Goal: Navigation & Orientation: Find specific page/section

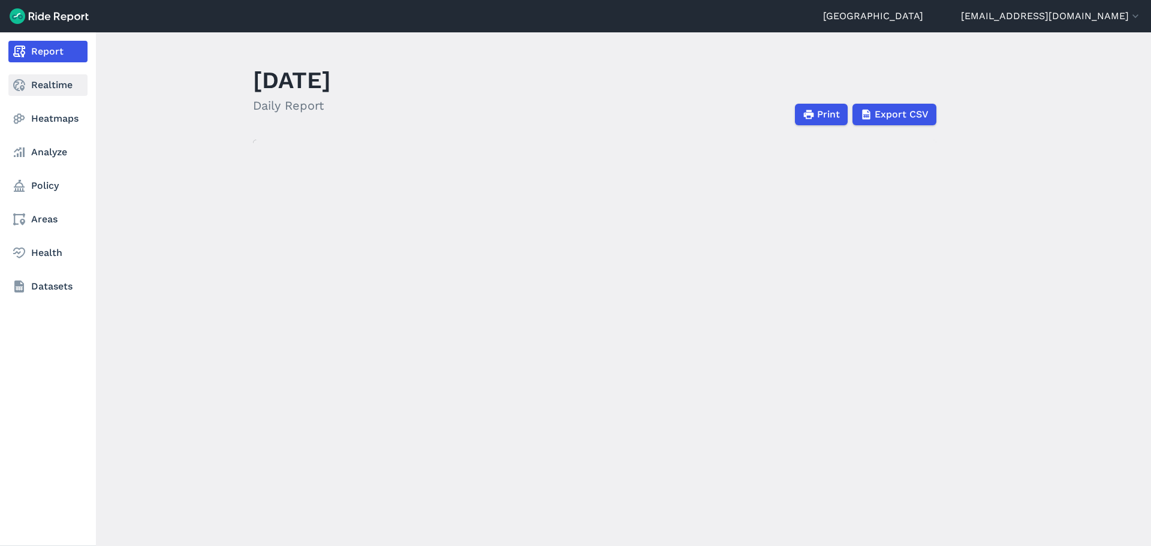
click at [41, 89] on link "Realtime" at bounding box center [47, 85] width 79 height 22
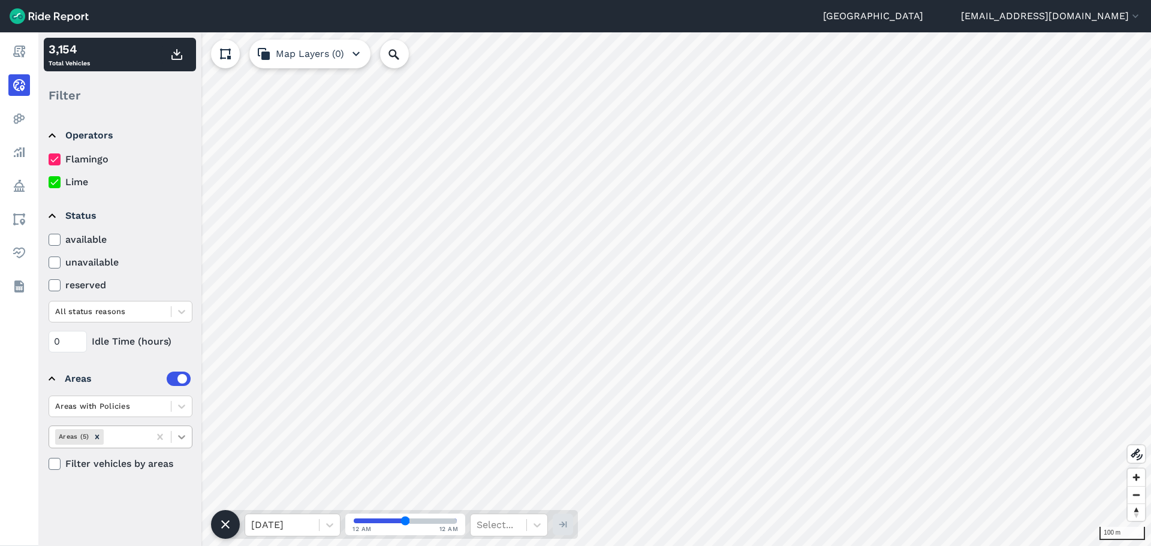
click at [186, 436] on icon at bounding box center [182, 437] width 12 height 12
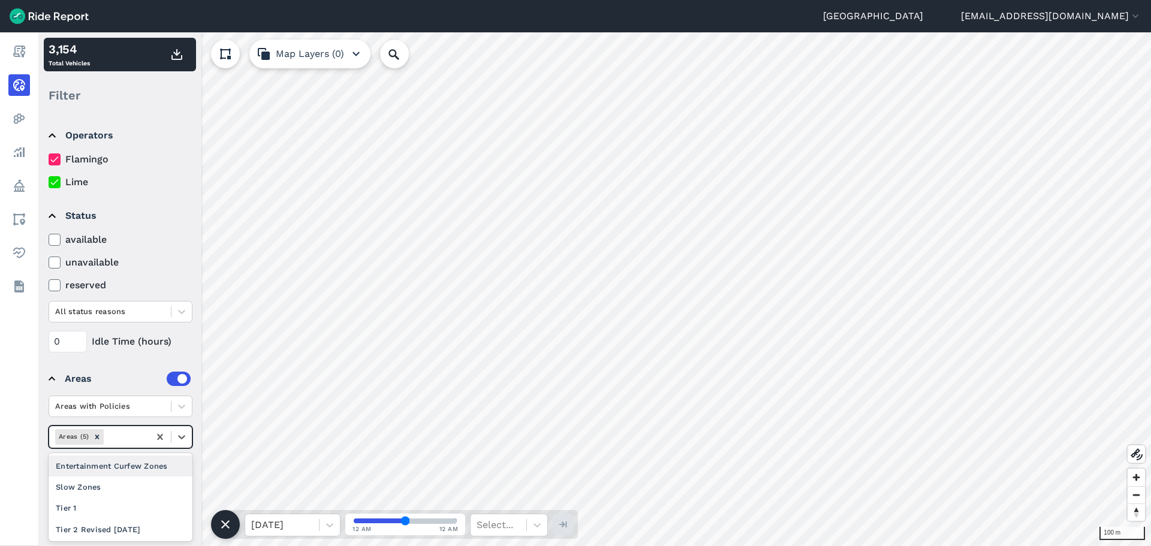
scroll to position [22, 0]
click at [185, 405] on icon at bounding box center [182, 406] width 12 height 12
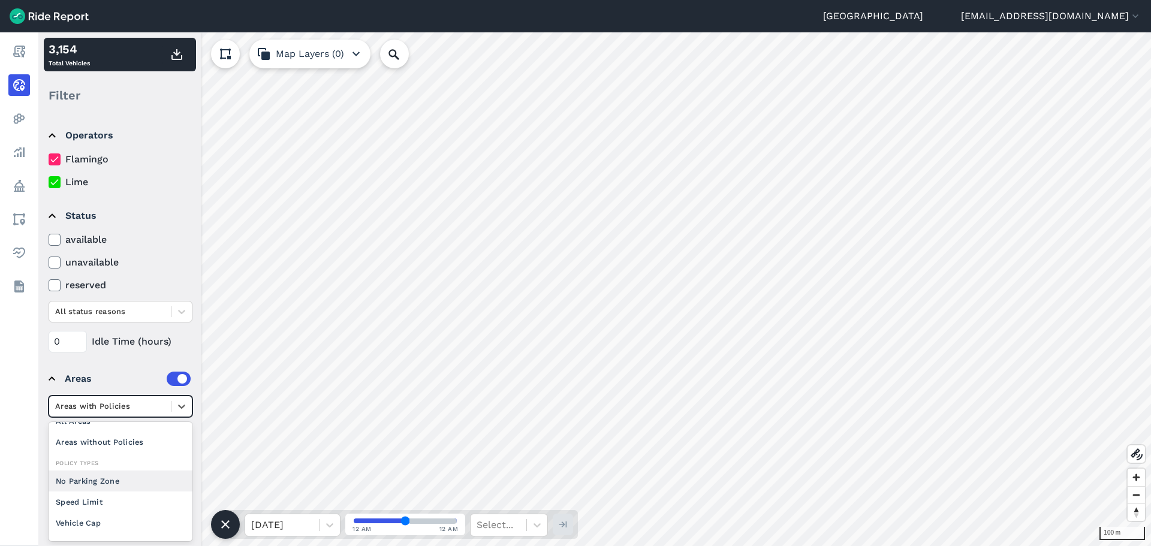
scroll to position [0, 0]
click at [183, 342] on div "0 Idle Time (hours)" at bounding box center [121, 342] width 144 height 22
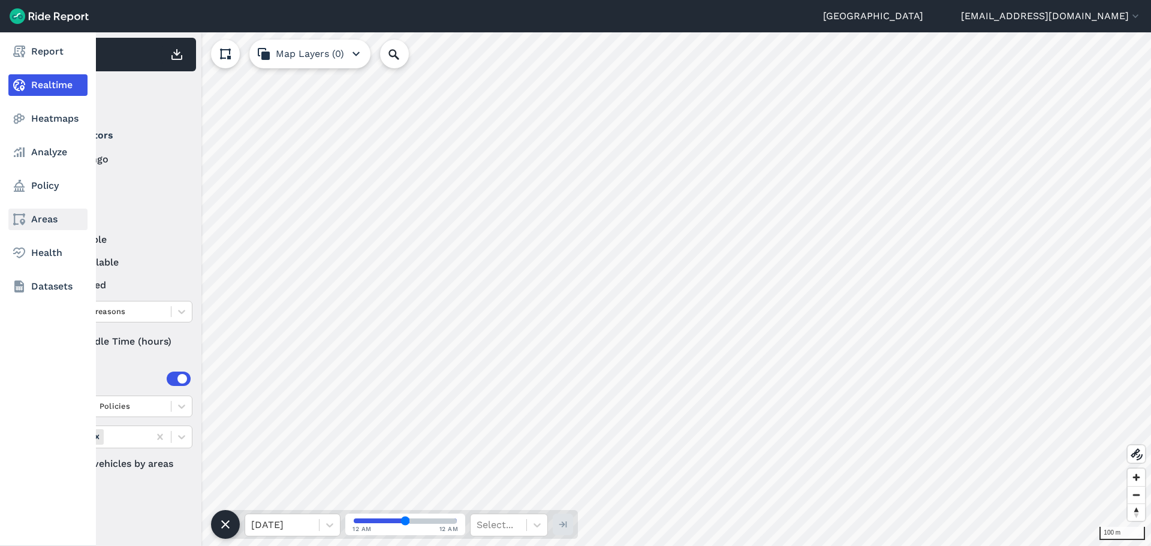
click at [54, 219] on link "Areas" at bounding box center [47, 220] width 79 height 22
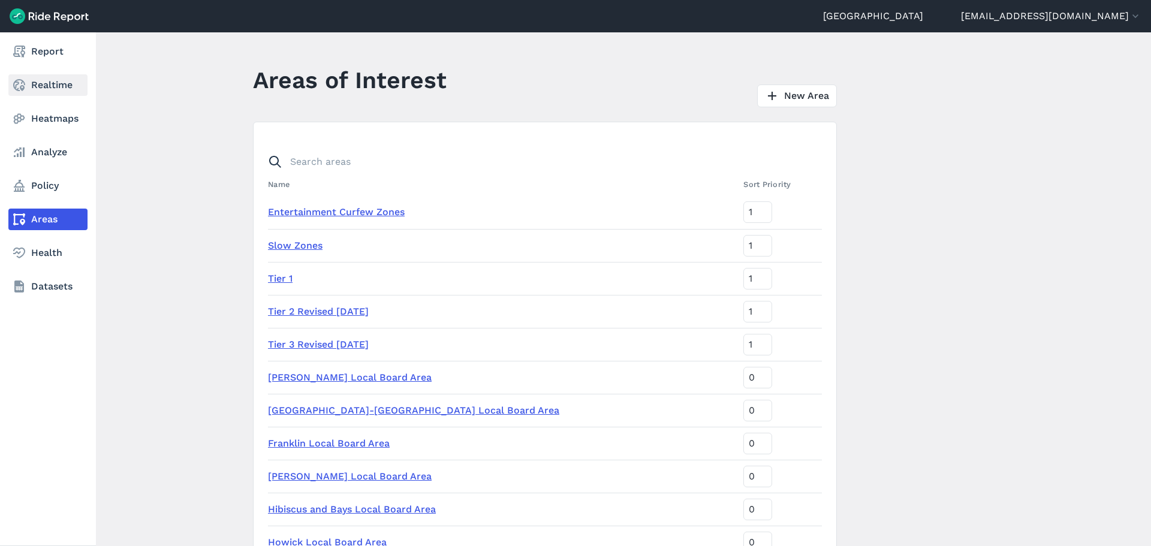
click at [49, 93] on link "Realtime" at bounding box center [47, 85] width 79 height 22
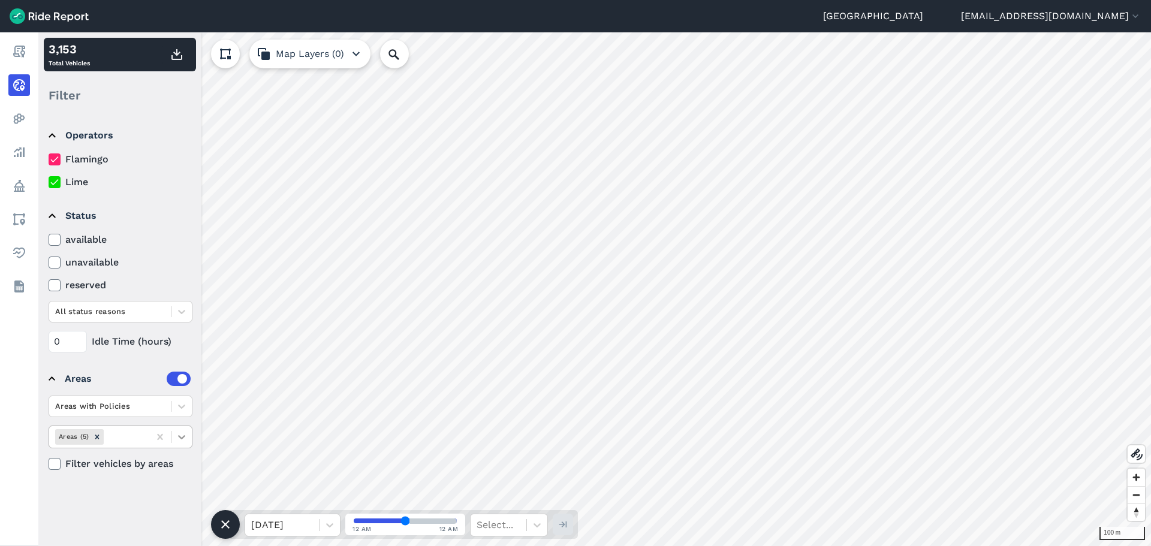
click at [186, 439] on icon at bounding box center [182, 437] width 12 height 12
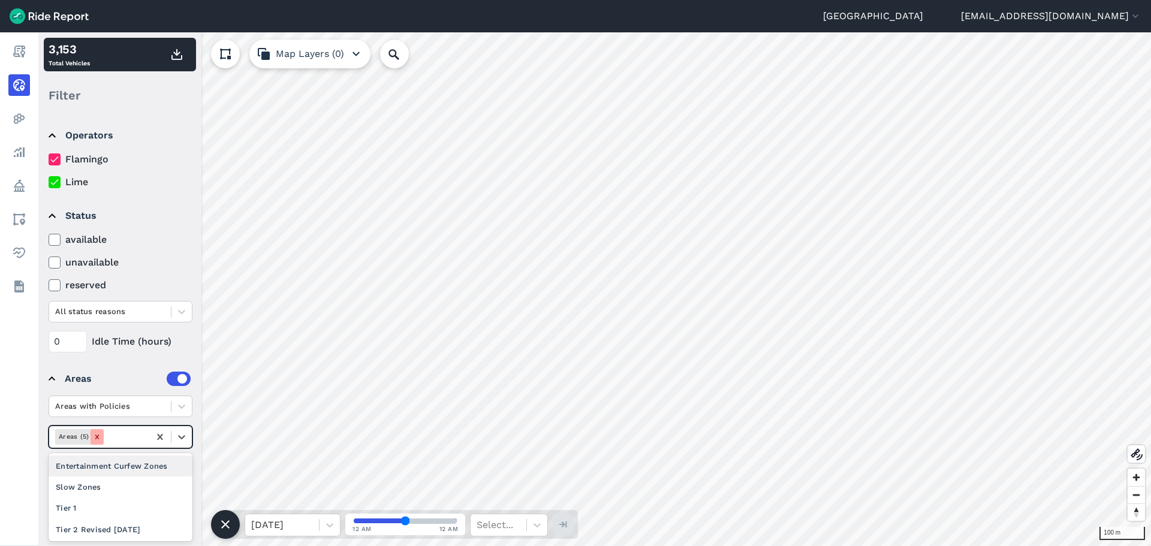
click at [96, 435] on icon "Remove Areas (5)" at bounding box center [97, 437] width 4 height 4
click at [129, 380] on div "Areas" at bounding box center [128, 379] width 126 height 14
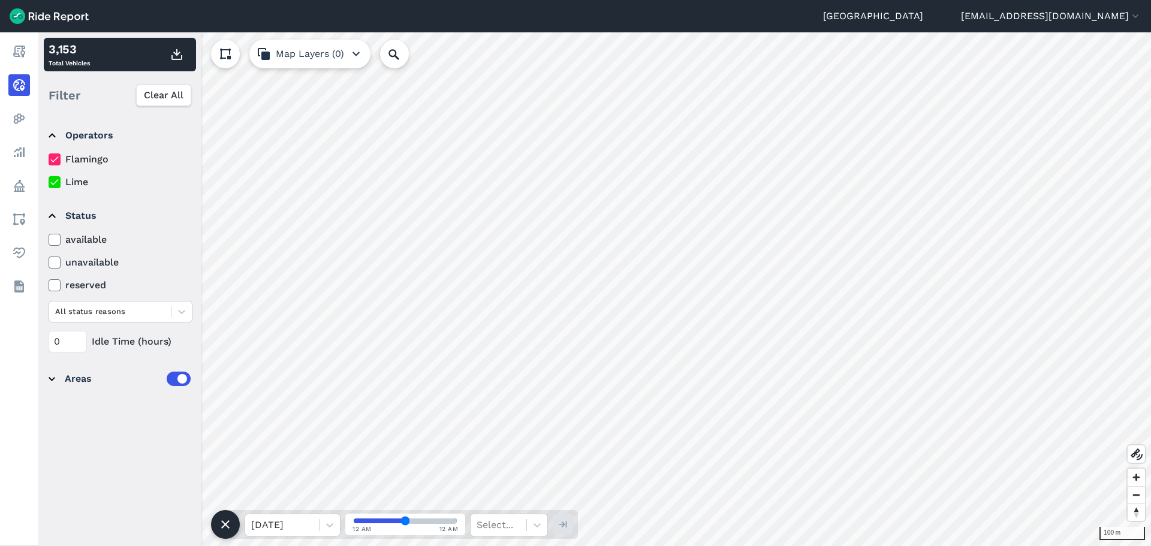
click at [120, 382] on div "Areas" at bounding box center [128, 379] width 126 height 14
click at [96, 438] on icon "Remove Areas (5)" at bounding box center [97, 437] width 4 height 4
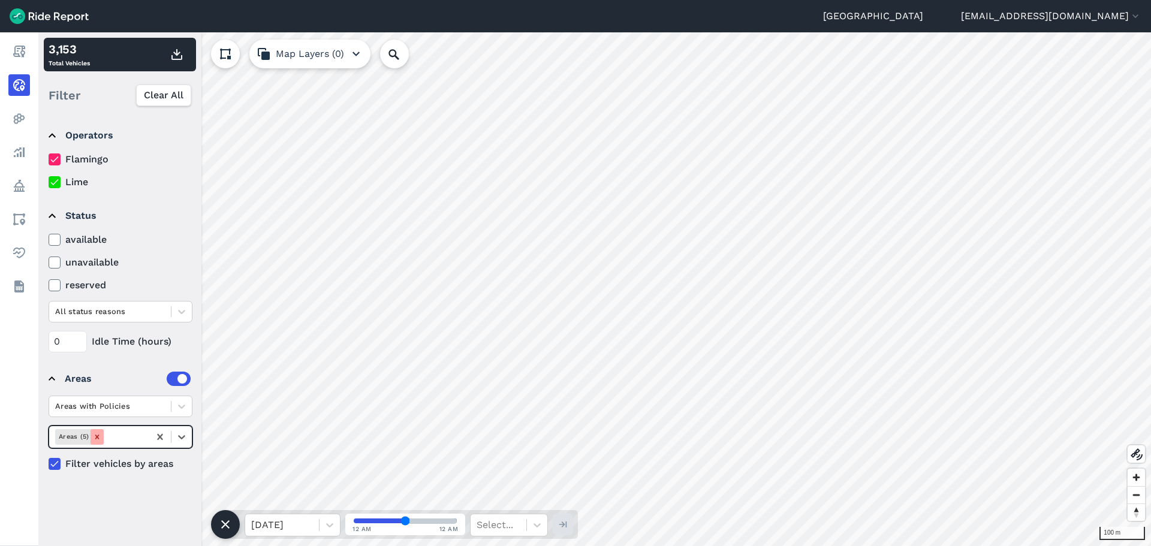
click at [96, 438] on icon "Remove Areas (5)" at bounding box center [97, 437] width 4 height 4
click at [160, 436] on icon at bounding box center [160, 437] width 12 height 12
click at [172, 440] on div at bounding box center [181, 437] width 20 height 20
click at [138, 394] on summary "Areas" at bounding box center [120, 379] width 142 height 34
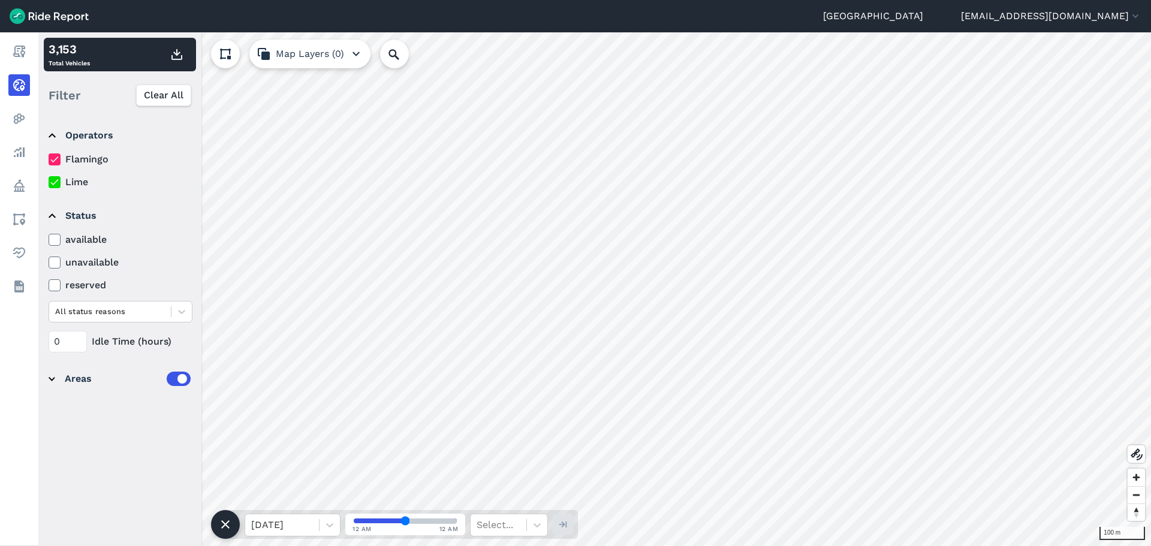
click at [126, 387] on summary "Areas" at bounding box center [120, 379] width 142 height 34
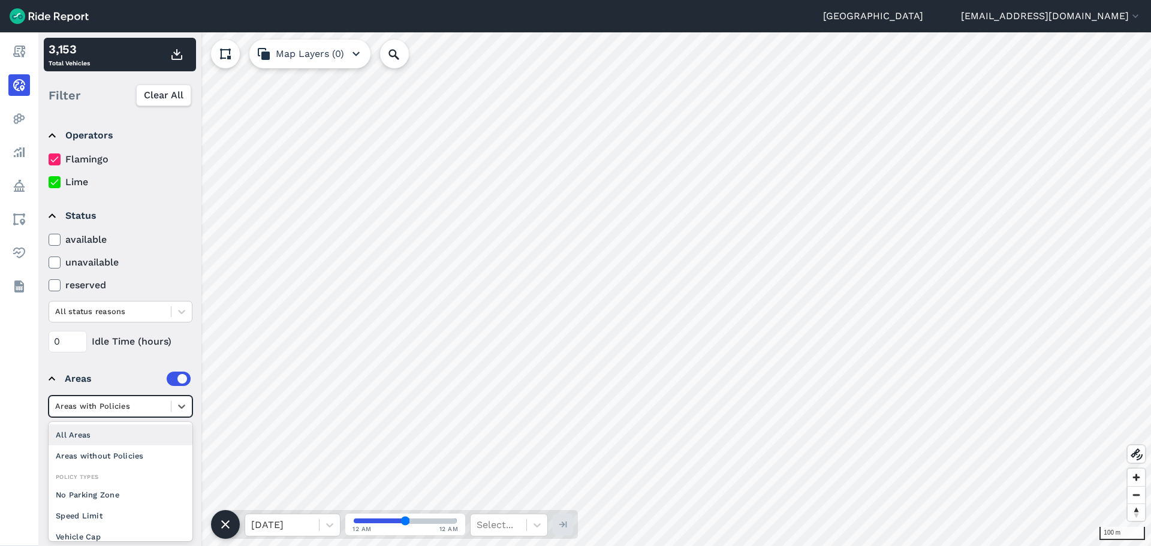
click at [153, 410] on div at bounding box center [110, 406] width 110 height 14
click at [125, 439] on div "Areas without Policies" at bounding box center [121, 442] width 144 height 21
